Goal: Transaction & Acquisition: Download file/media

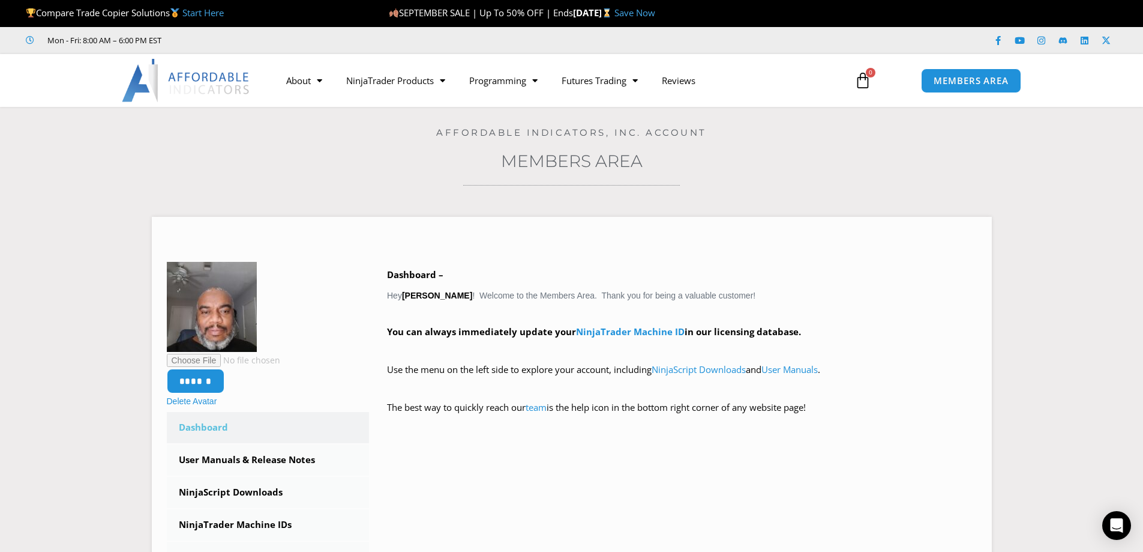
scroll to position [60, 0]
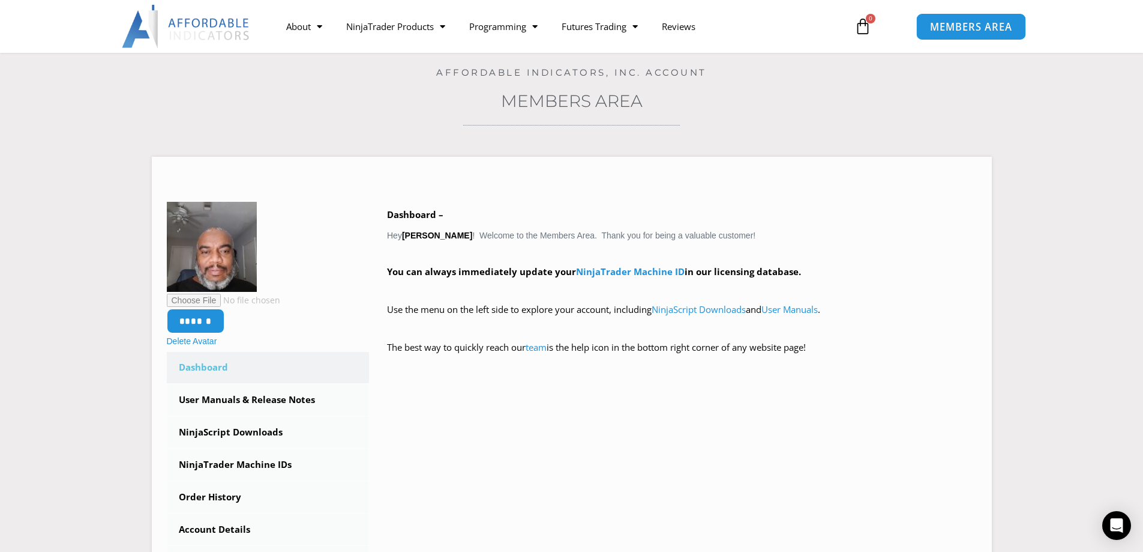
click at [1014, 29] on link "MEMBERS AREA" at bounding box center [971, 26] width 110 height 27
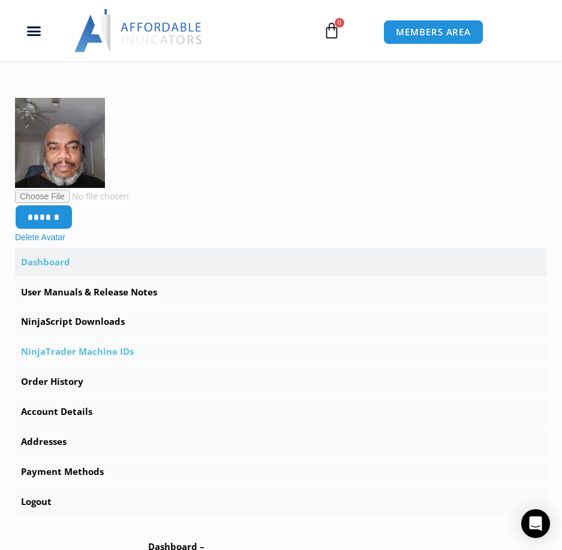
scroll to position [180, 0]
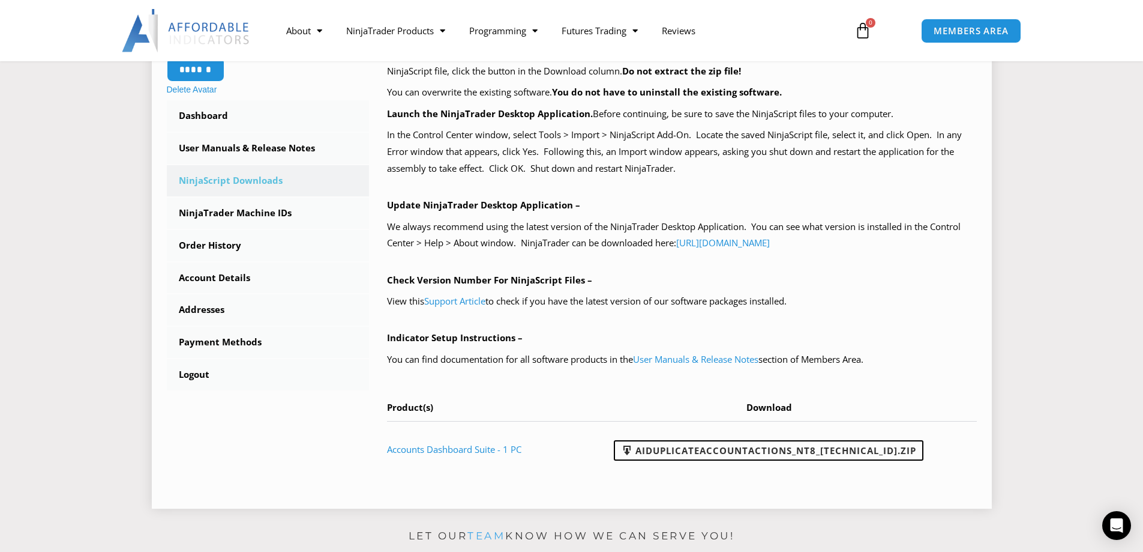
scroll to position [300, 0]
click at [682, 446] on link "AIDuplicateAccountActions_NT8_[TECHNICAL_ID].zip" at bounding box center [769, 449] width 310 height 20
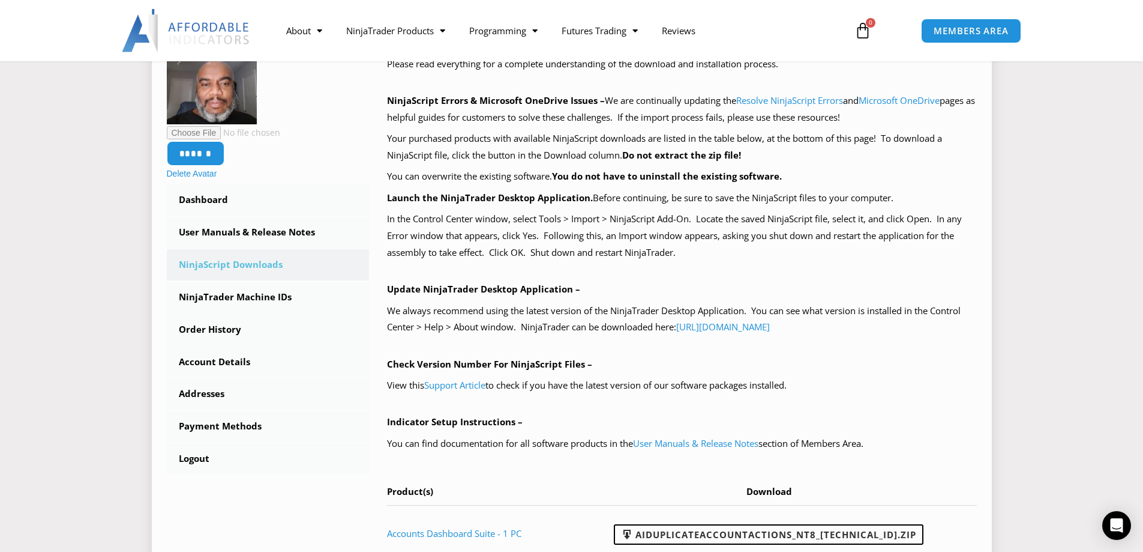
scroll to position [0, 0]
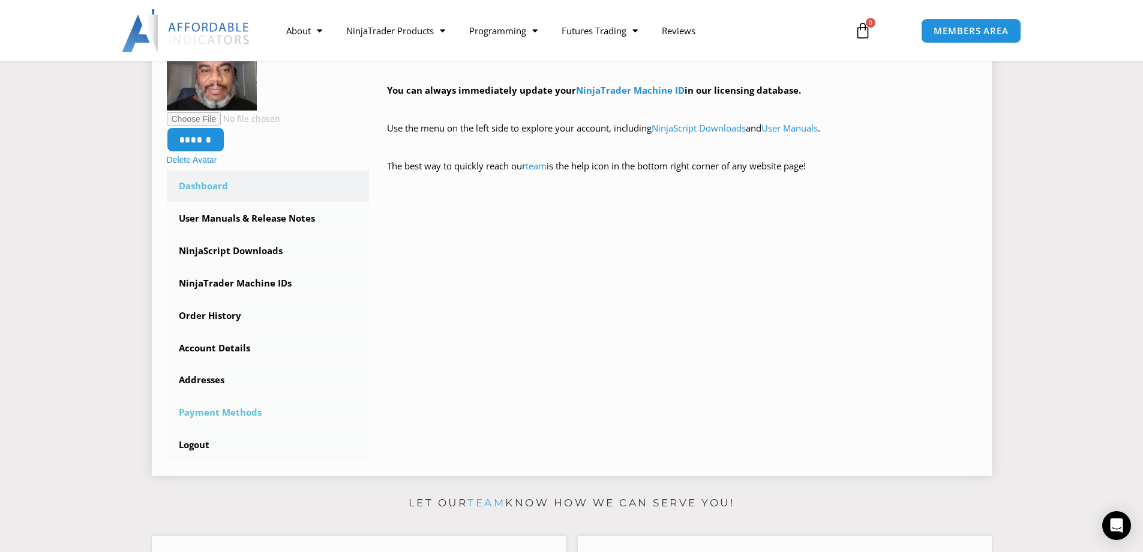
scroll to position [240, 0]
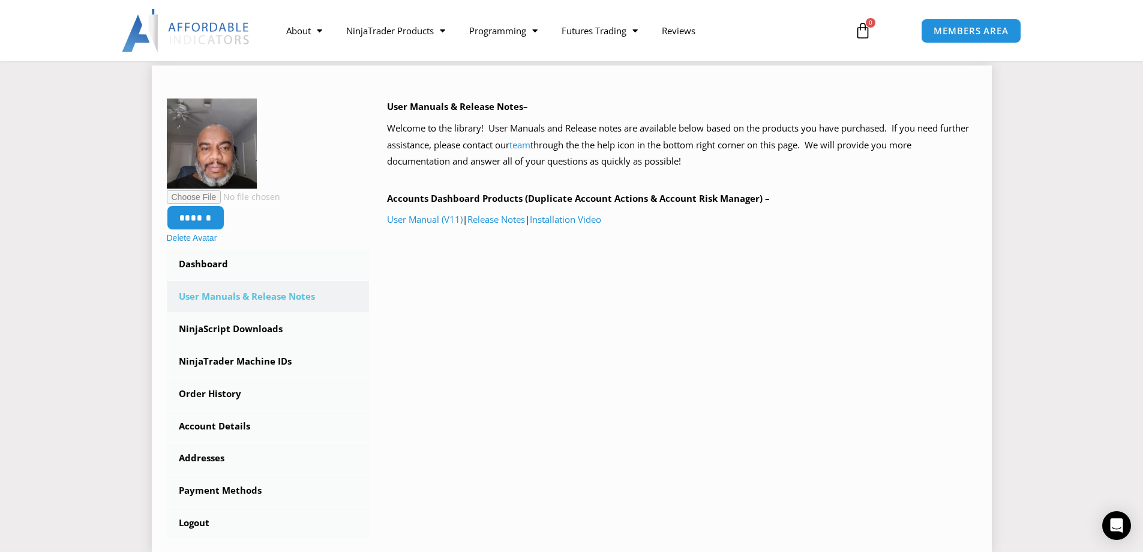
scroll to position [180, 0]
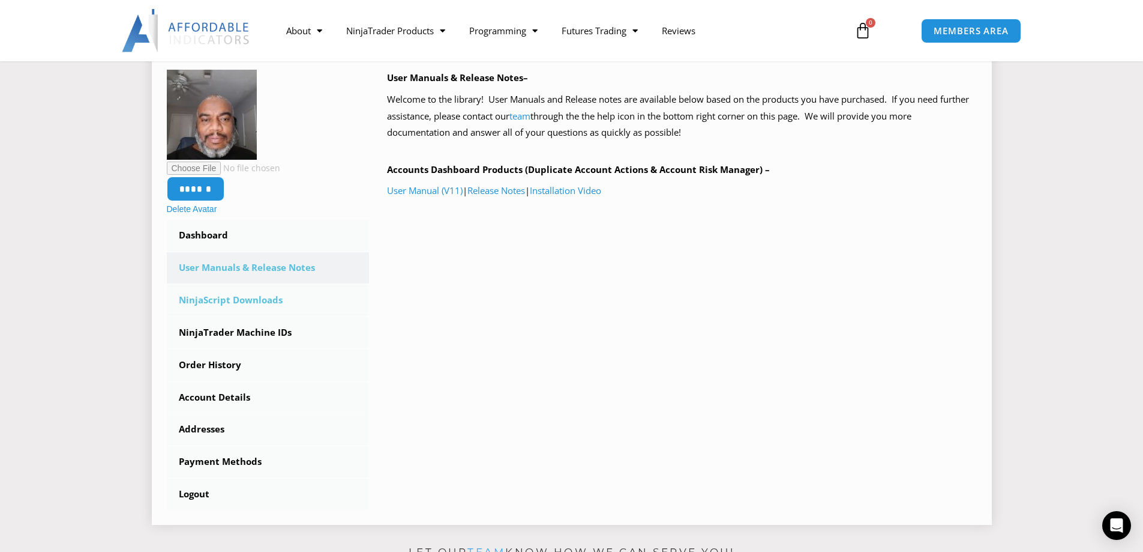
click at [236, 306] on link "NinjaScript Downloads" at bounding box center [268, 299] width 203 height 31
